Goal: Transaction & Acquisition: Subscribe to service/newsletter

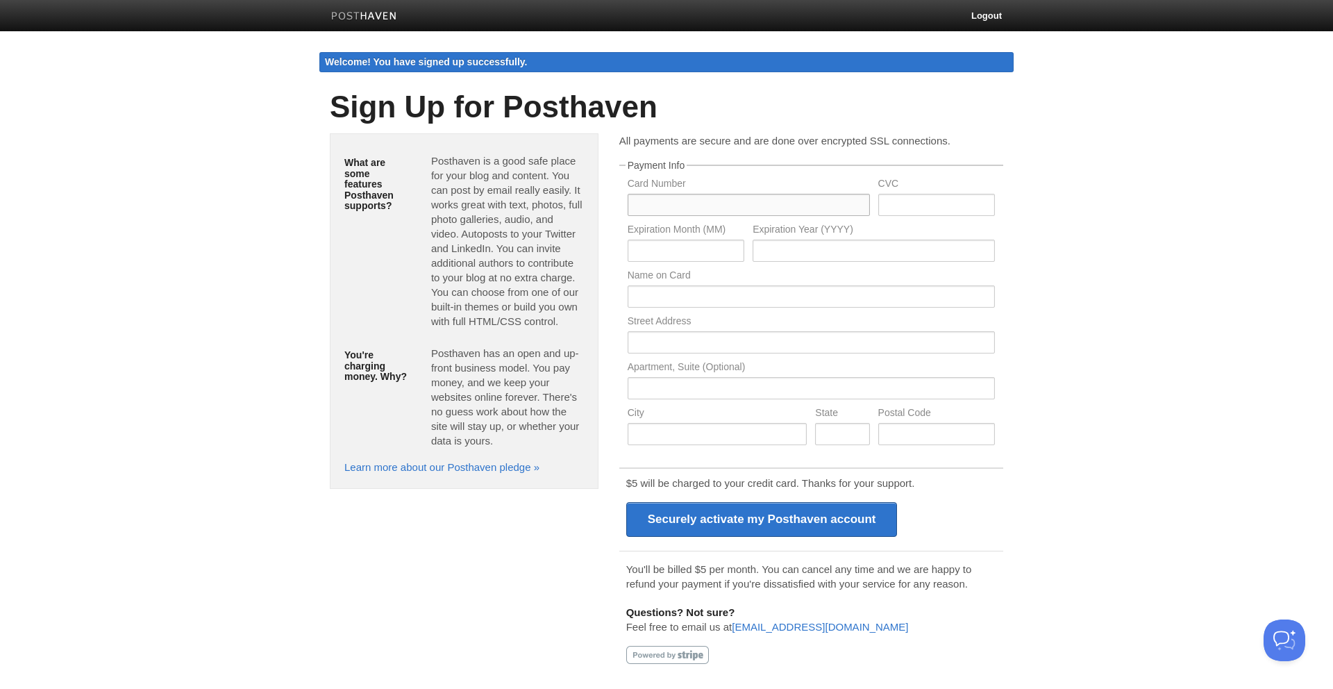
click at [770, 200] on input "text" at bounding box center [748, 205] width 242 height 22
type input "[CREDIT_CARD_NUMBER]"
type input "570"
type input "04"
type input "2029"
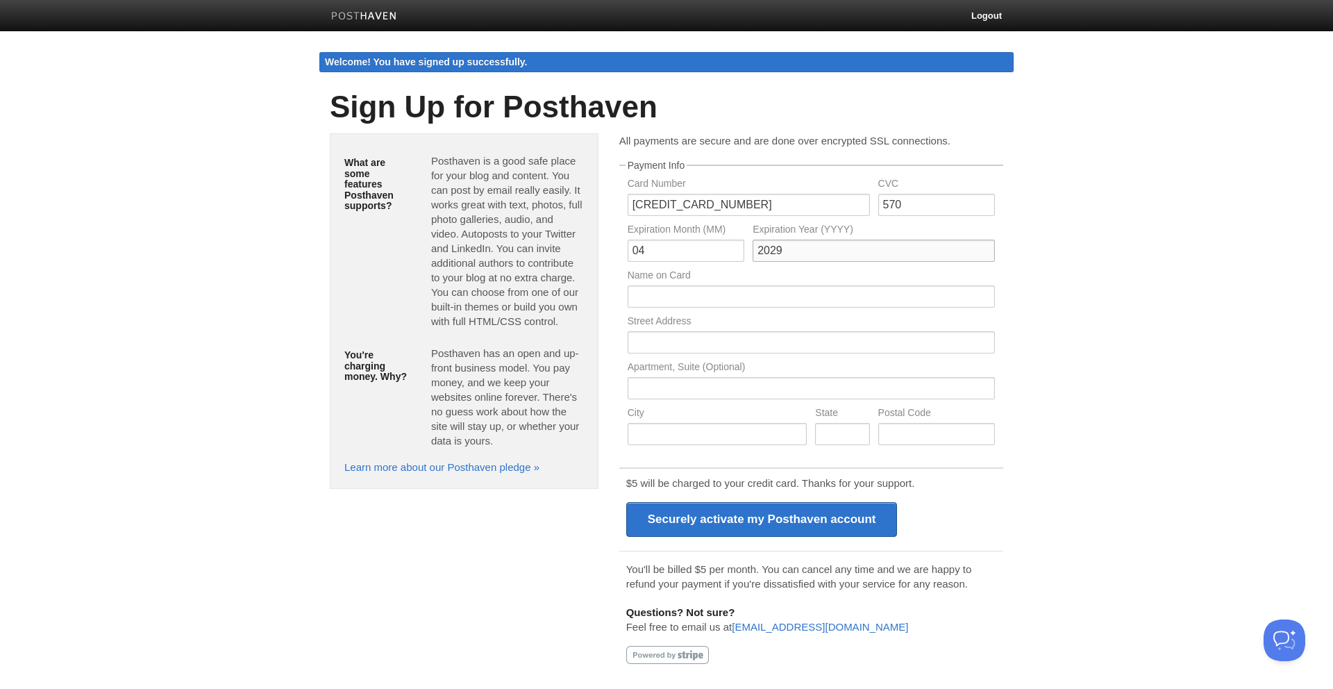
type input "[PERSON_NAME]"
click at [750, 339] on input "text" at bounding box center [810, 342] width 367 height 22
click at [1084, 342] on body "Logout Welcome! You have signed up successfully. Welcome! You have signed up su…" at bounding box center [666, 344] width 1333 height 688
click at [770, 342] on input "text" at bounding box center [810, 342] width 367 height 22
type input "[STREET_ADDRESS]"
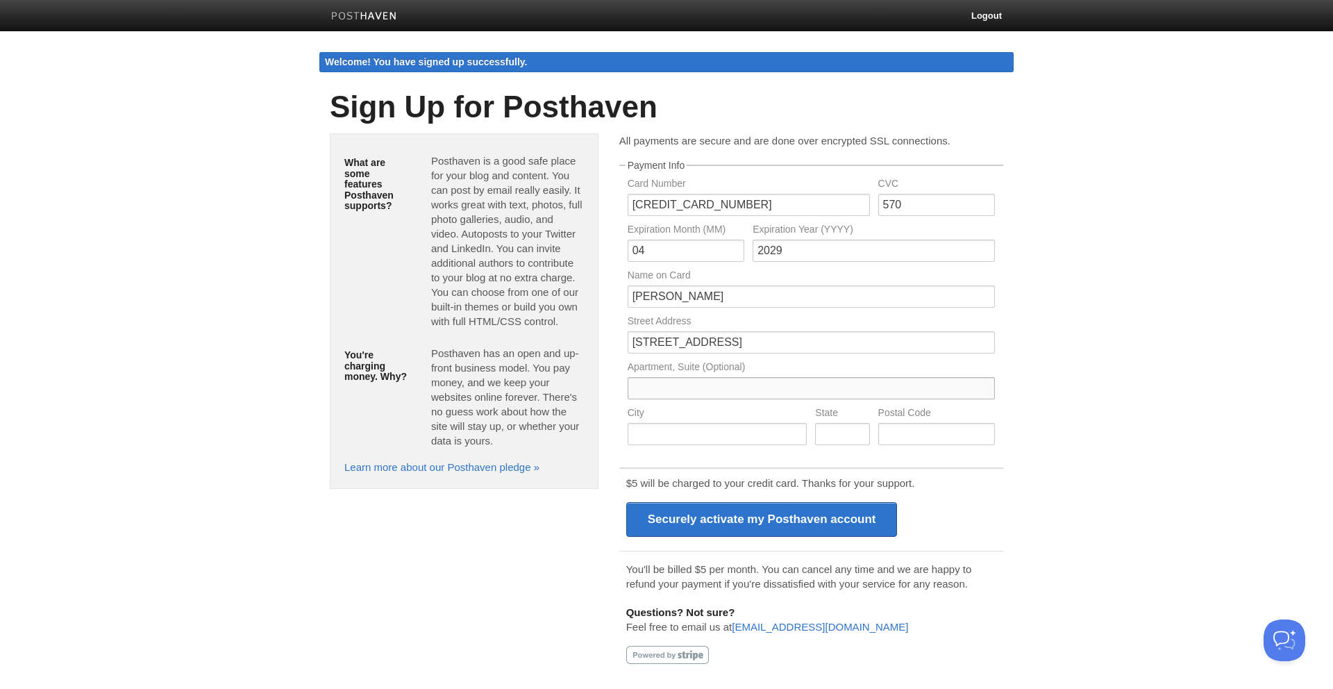
type input "Suite 800"
type input "[GEOGRAPHIC_DATA]"
type input "CA"
type input "90025"
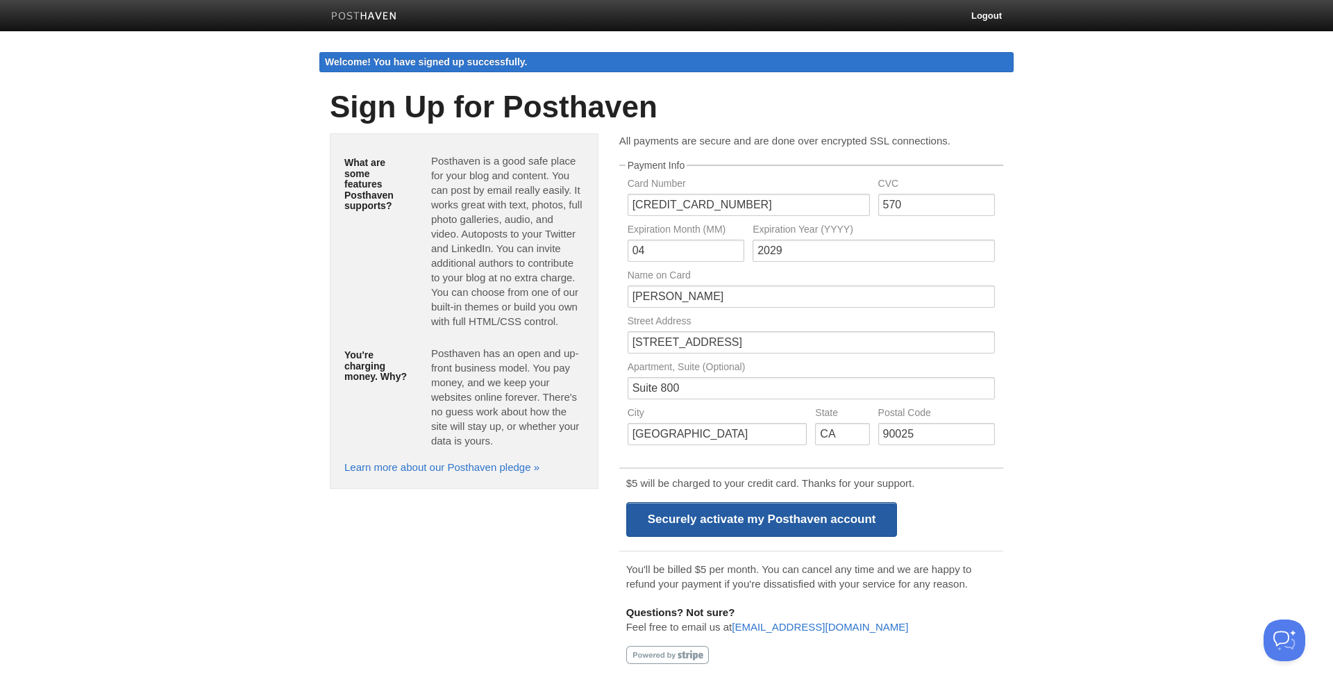
click at [803, 523] on input "Securely activate my Posthaven account" at bounding box center [761, 519] width 271 height 35
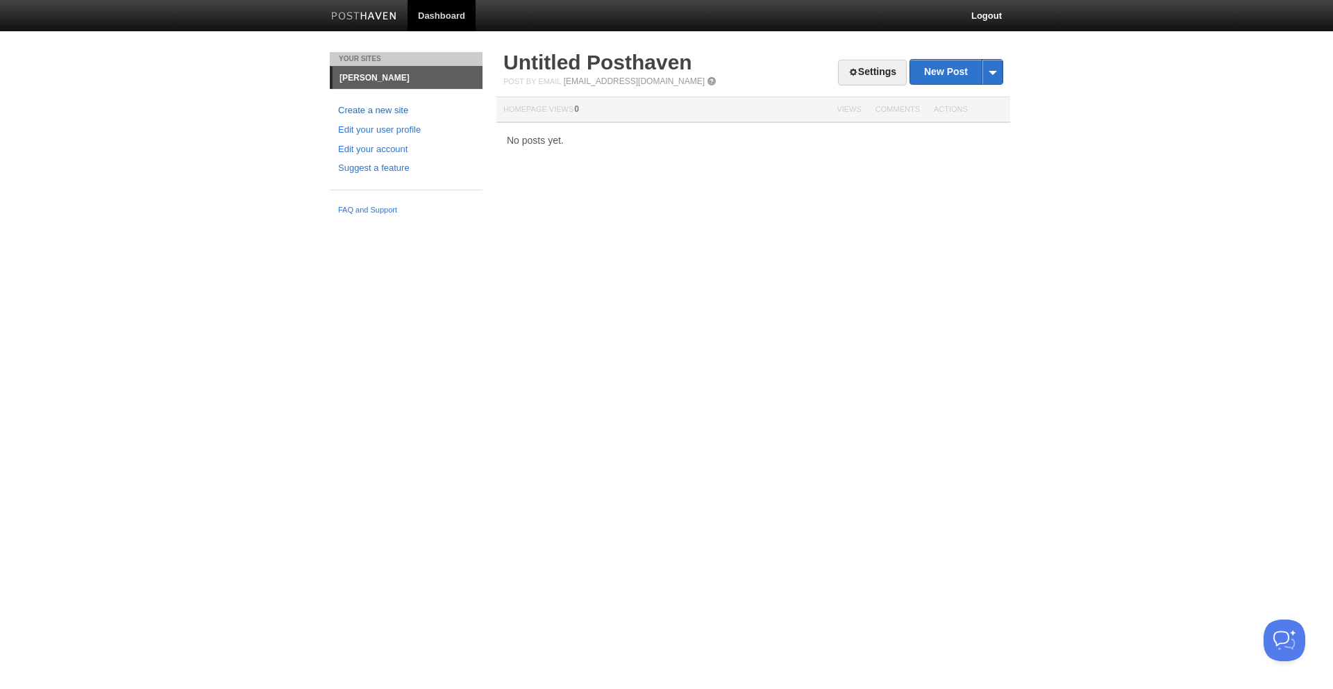
click at [391, 110] on link "Create a new site" at bounding box center [406, 110] width 136 height 15
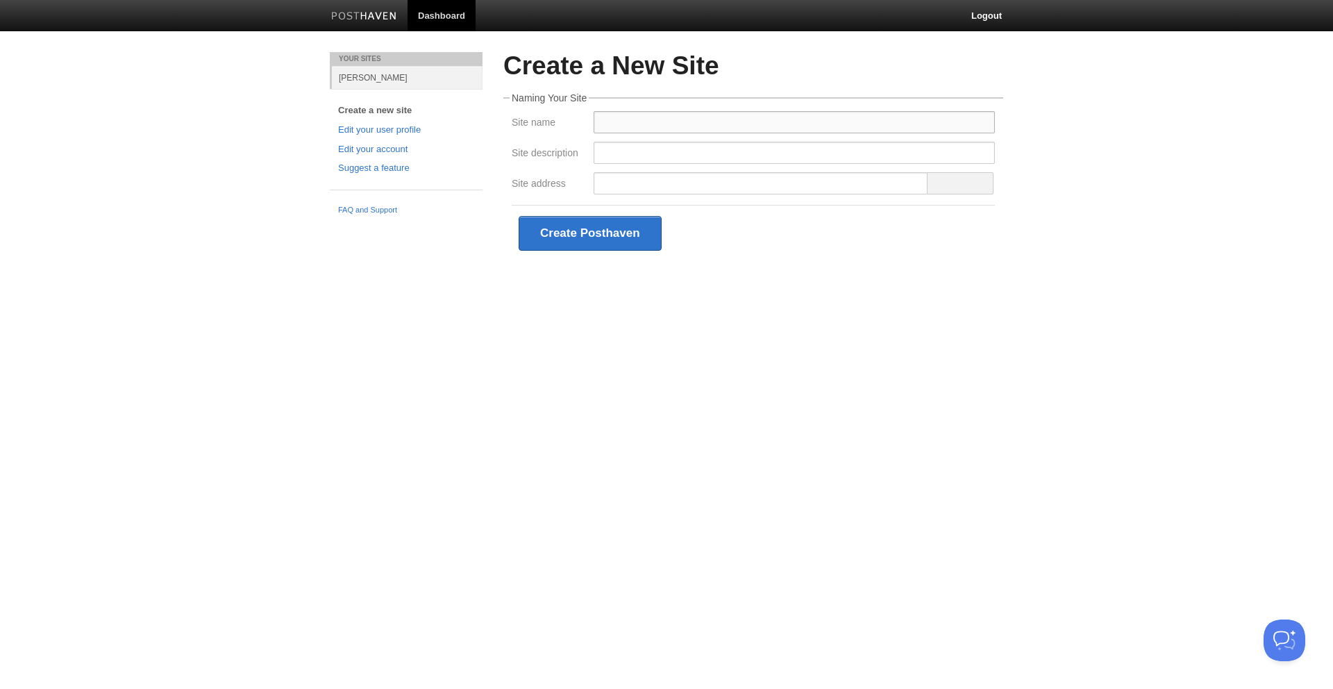
click at [625, 127] on input "Site name" at bounding box center [793, 122] width 401 height 22
click at [940, 248] on div "Create Posthaven" at bounding box center [753, 233] width 483 height 56
click at [786, 106] on fieldset "Naming Your Site Site name Site description Site address Create Posthaven" at bounding box center [753, 177] width 500 height 168
click at [789, 119] on input "Site name" at bounding box center [793, 122] width 401 height 22
type input "Jin Koh"
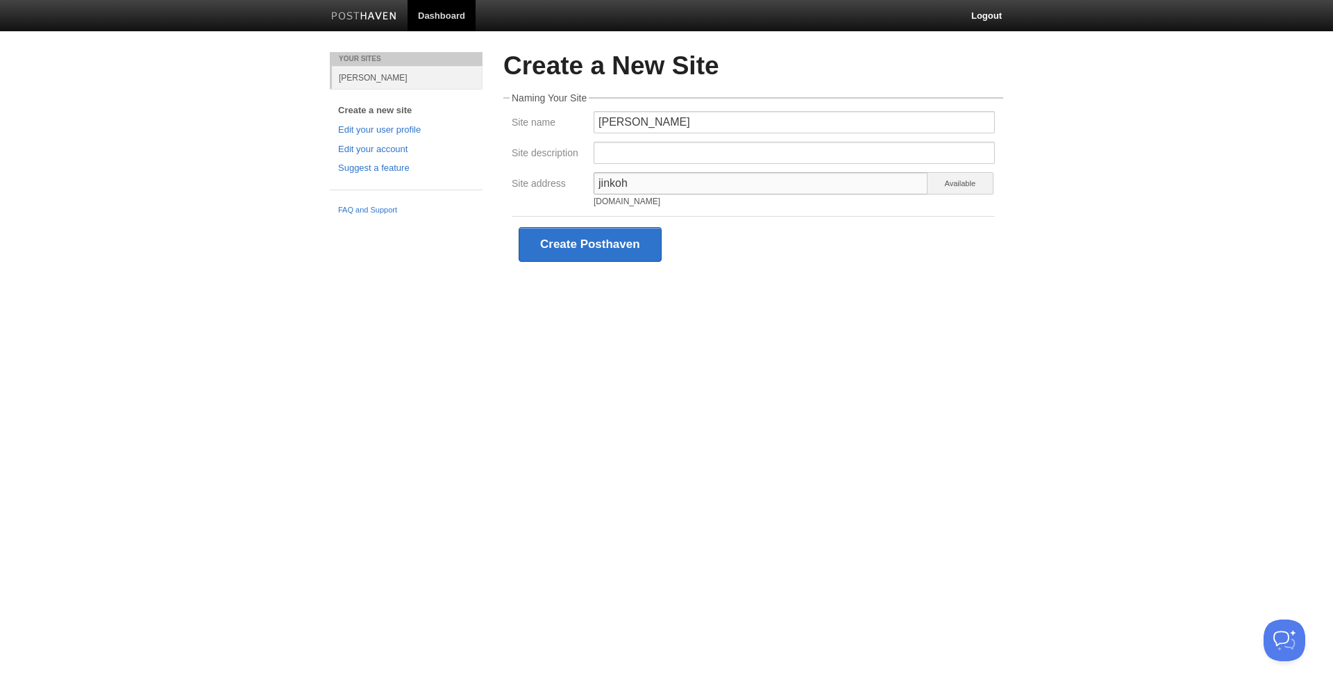
type input "jinkoh"
click at [364, 81] on link "takahito" at bounding box center [407, 77] width 151 height 23
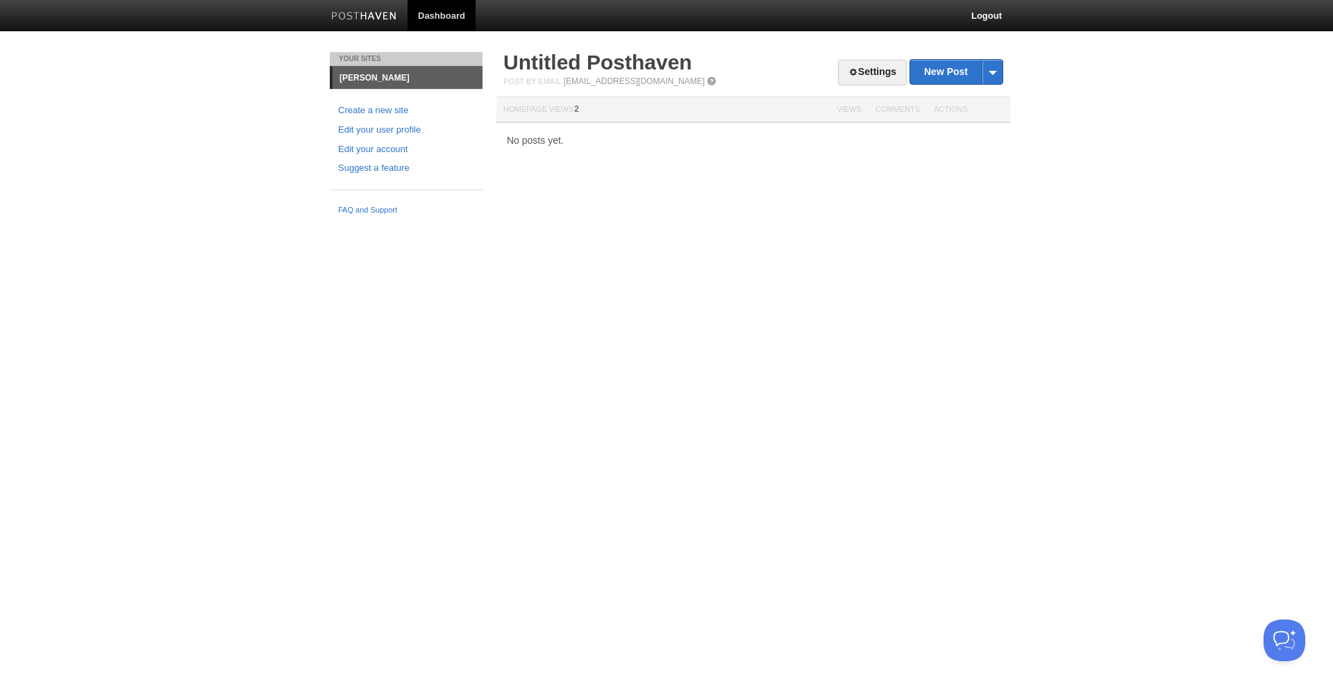
click at [364, 80] on link "takahito" at bounding box center [407, 78] width 150 height 22
click at [877, 68] on link "Settings" at bounding box center [872, 73] width 69 height 26
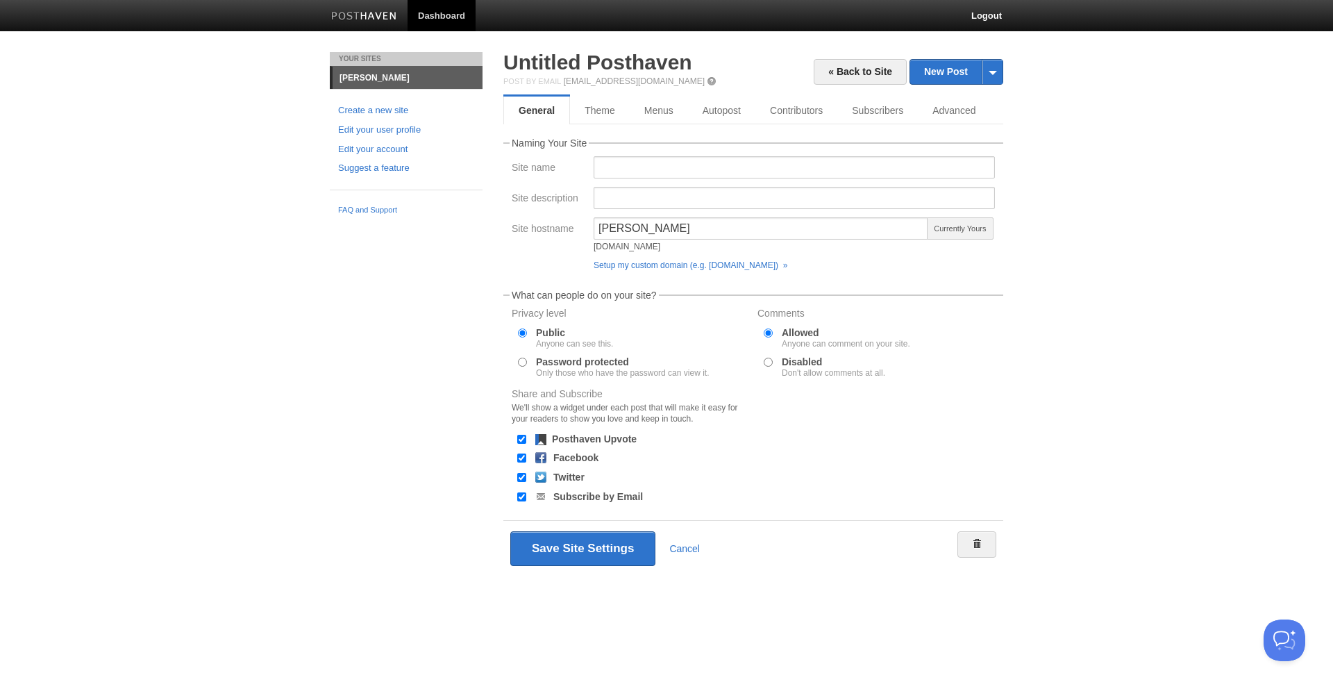
click at [361, 79] on link "takahito" at bounding box center [407, 78] width 150 height 22
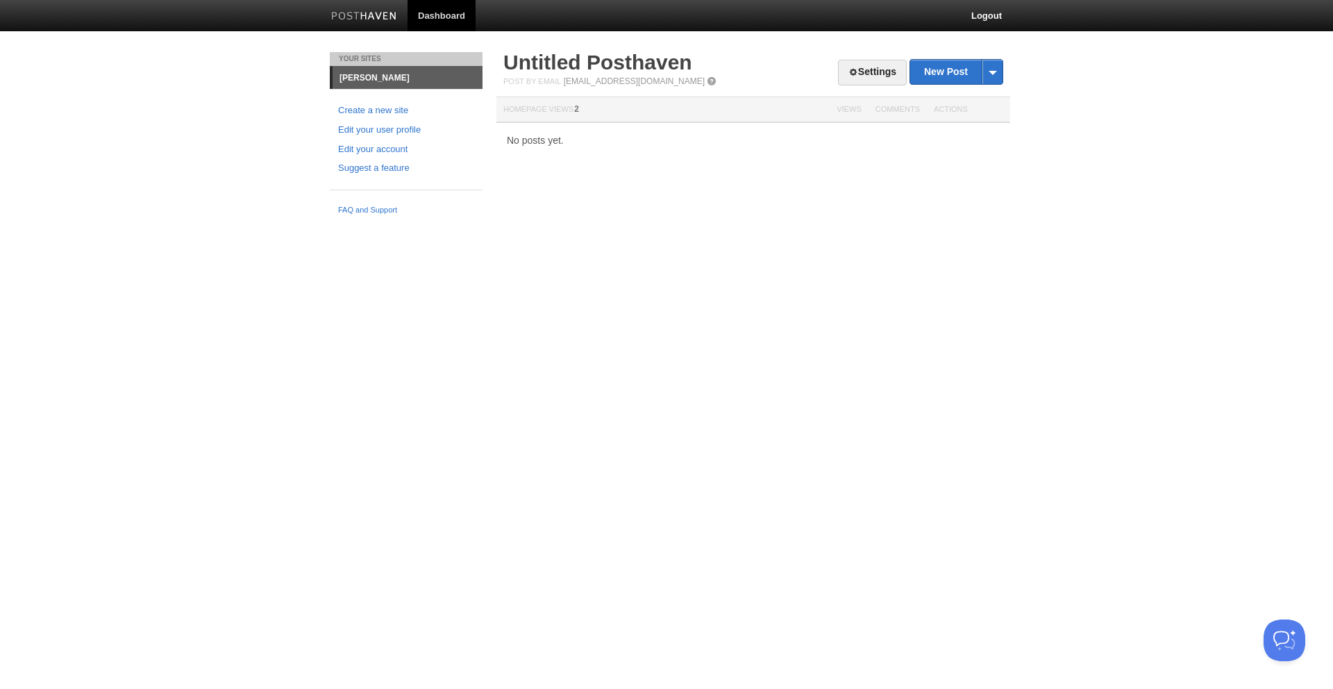
click at [371, 74] on link "takahito" at bounding box center [407, 78] width 150 height 22
click at [854, 70] on link "Settings" at bounding box center [872, 73] width 69 height 26
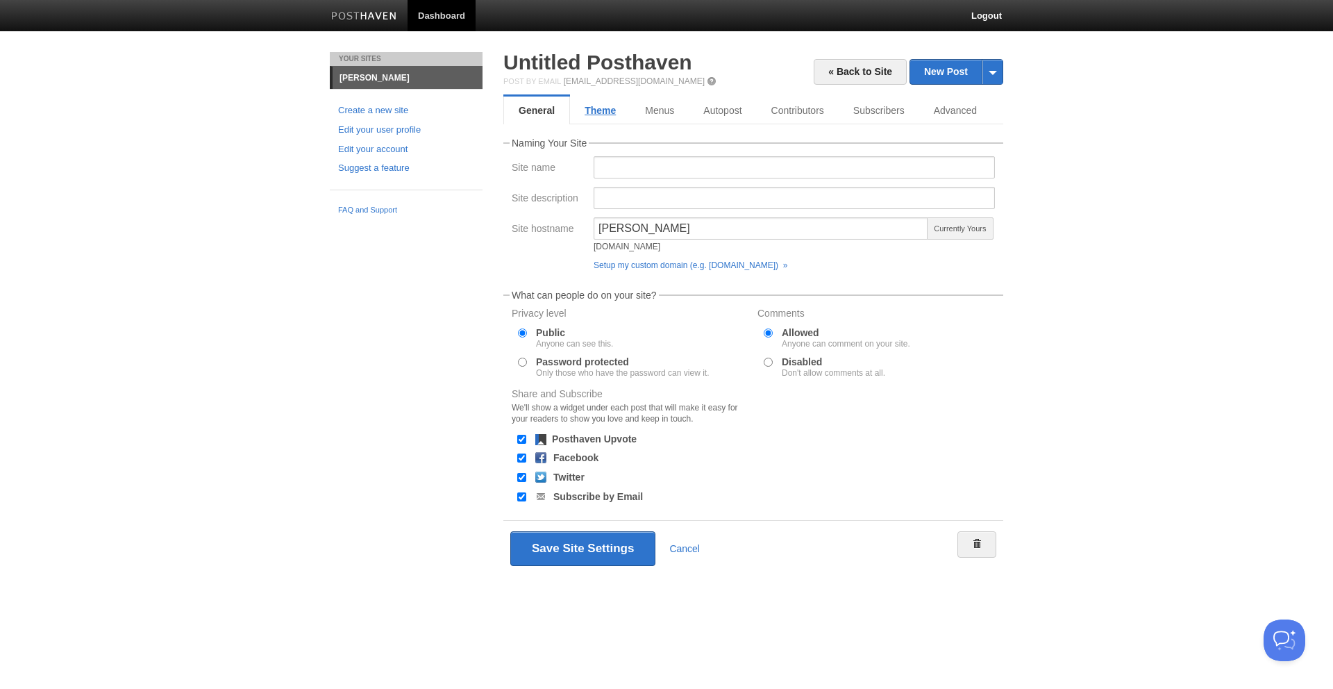
click at [584, 104] on link "Theme" at bounding box center [600, 110] width 60 height 28
